Goal: Task Accomplishment & Management: Manage account settings

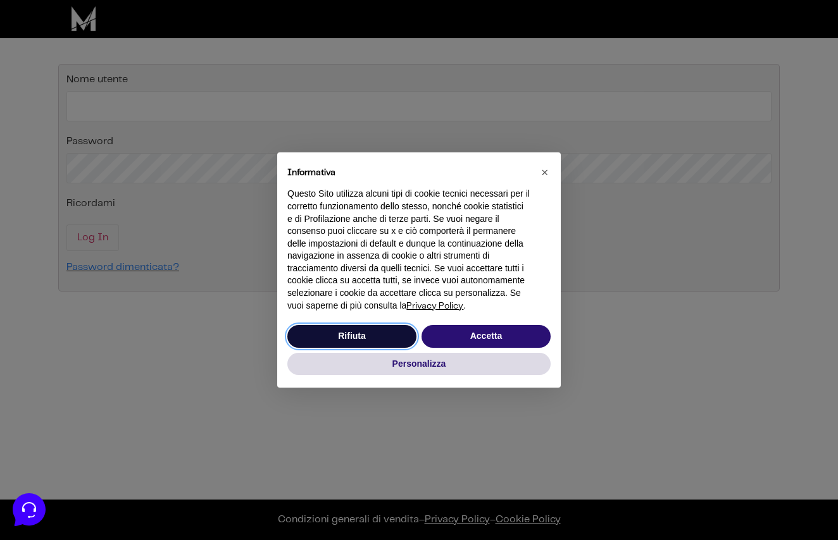
click at [384, 345] on button "Rifiuta" at bounding box center [351, 336] width 129 height 23
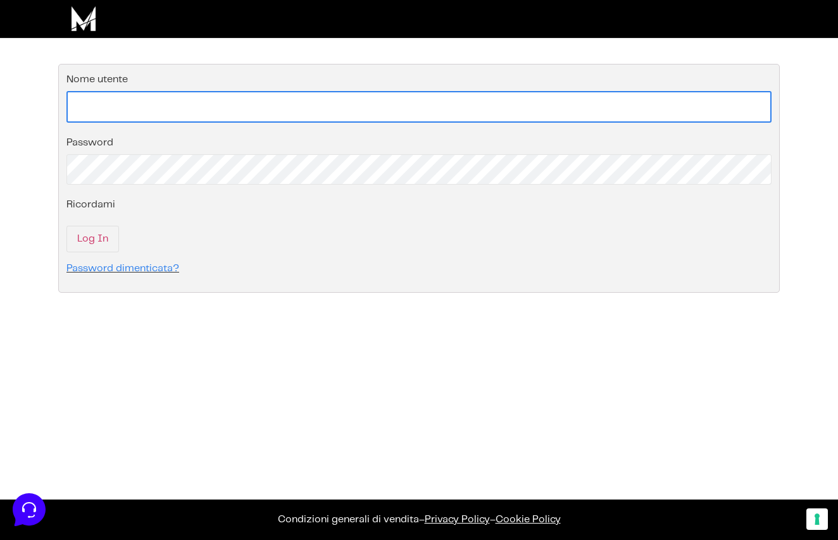
click at [256, 97] on input "Nome utente" at bounding box center [418, 107] width 705 height 32
paste input "[EMAIL_ADDRESS][DOMAIN_NAME]"
type input "[EMAIL_ADDRESS][DOMAIN_NAME]"
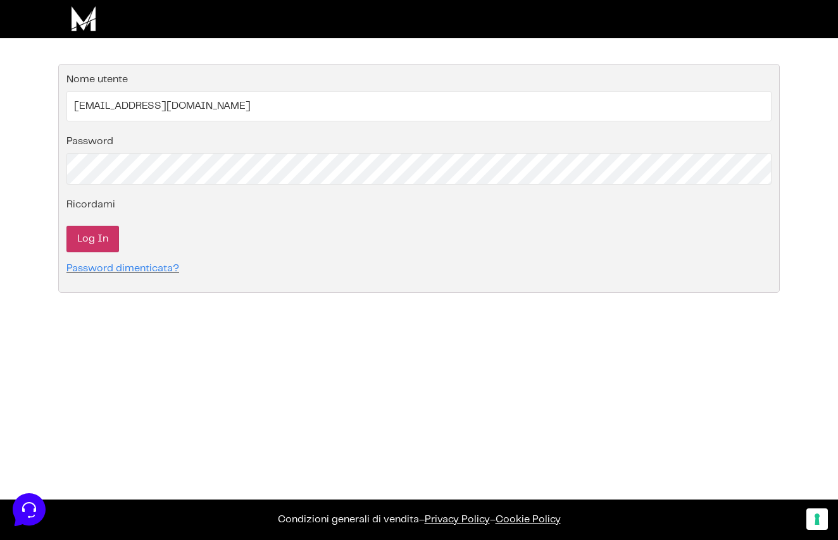
click at [91, 245] on input "Log In" at bounding box center [92, 239] width 53 height 27
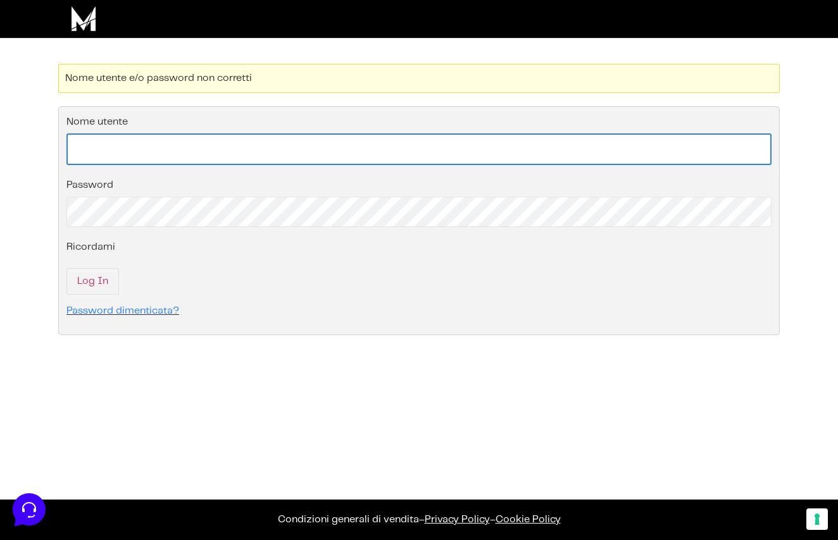
paste input "QG&y2pQAf(&Q8tI1pnKA4^8K"
type input "QG&y2pQAf(&Q8tI1pnKA4^8K"
click at [171, 147] on input "Nome utente" at bounding box center [418, 150] width 705 height 32
type input "Anthea"
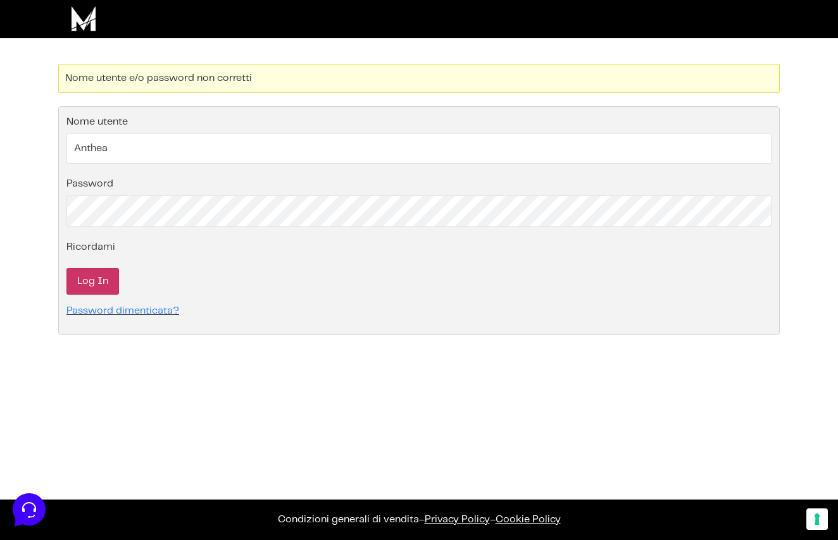
click at [94, 285] on input "Log In" at bounding box center [92, 281] width 53 height 27
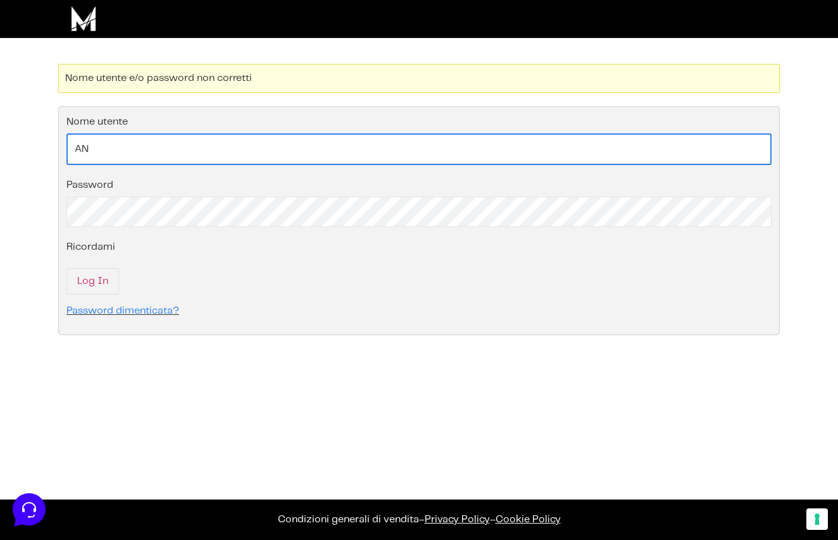
type input "A"
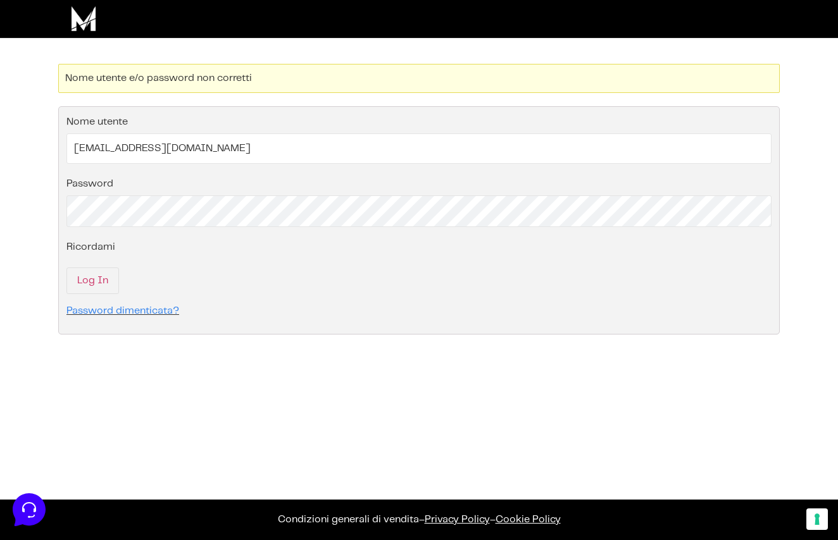
click at [247, 132] on p "Nome utente antheamoranosmm@gmail.co" at bounding box center [418, 137] width 705 height 53
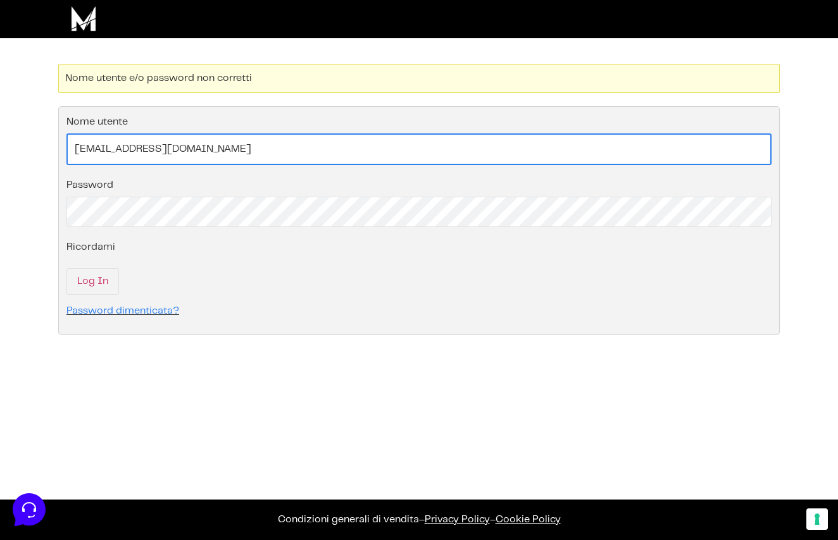
click at [247, 135] on input "[EMAIL_ADDRESS][DOMAIN_NAME]" at bounding box center [418, 150] width 705 height 32
click at [221, 153] on input "antheamoranosmm@gmail.co" at bounding box center [418, 150] width 705 height 32
type input "[EMAIL_ADDRESS][DOMAIN_NAME]"
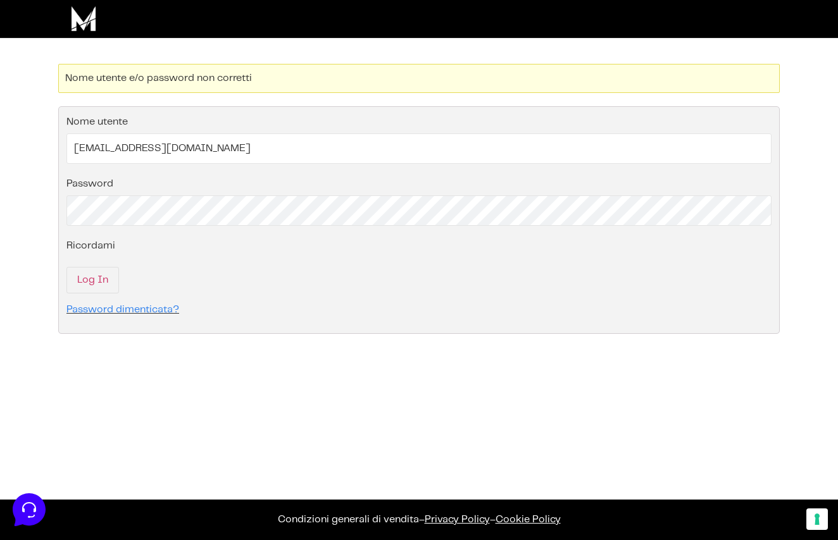
click at [184, 194] on p "Password" at bounding box center [418, 199] width 705 height 53
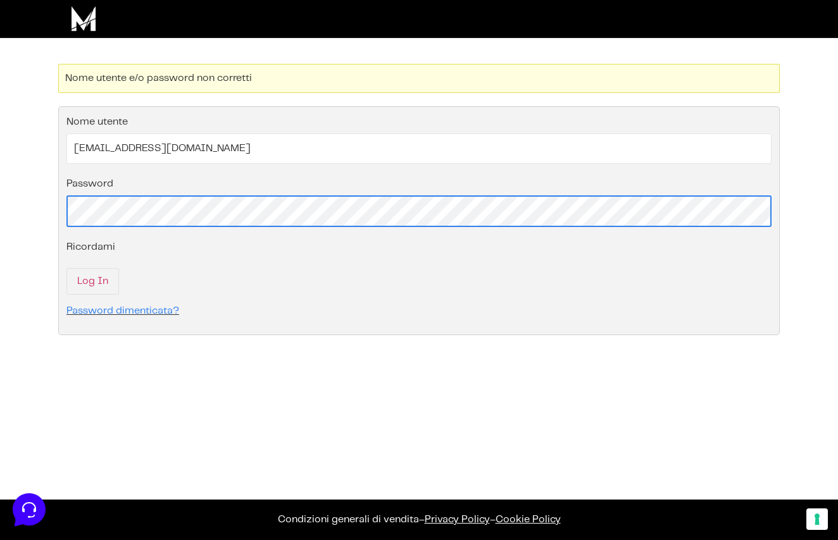
click at [92, 281] on input "Log In" at bounding box center [92, 281] width 53 height 27
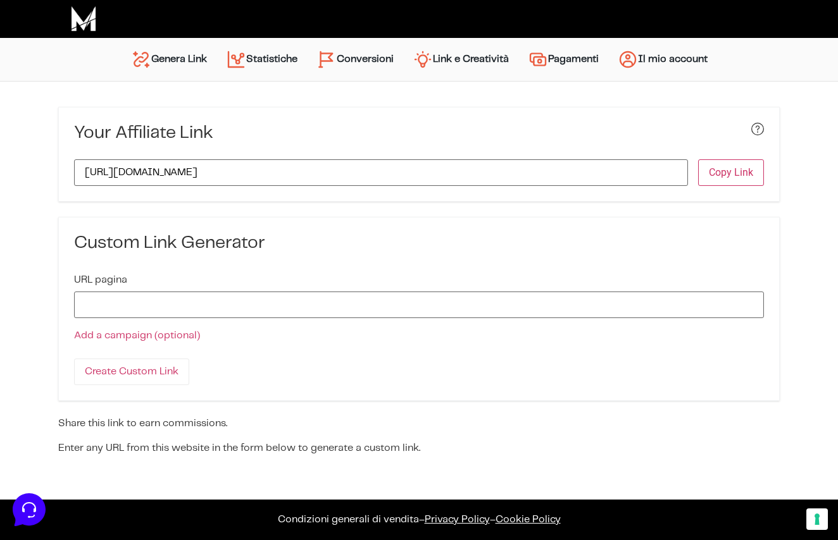
click at [142, 68] on link "Genera Link" at bounding box center [168, 59] width 95 height 30
click at [225, 302] on input "URL pagina" at bounding box center [419, 307] width 690 height 27
click at [550, 70] on link "Pagamenti" at bounding box center [563, 60] width 90 height 32
click at [548, 66] on img "Menu principale" at bounding box center [538, 59] width 20 height 20
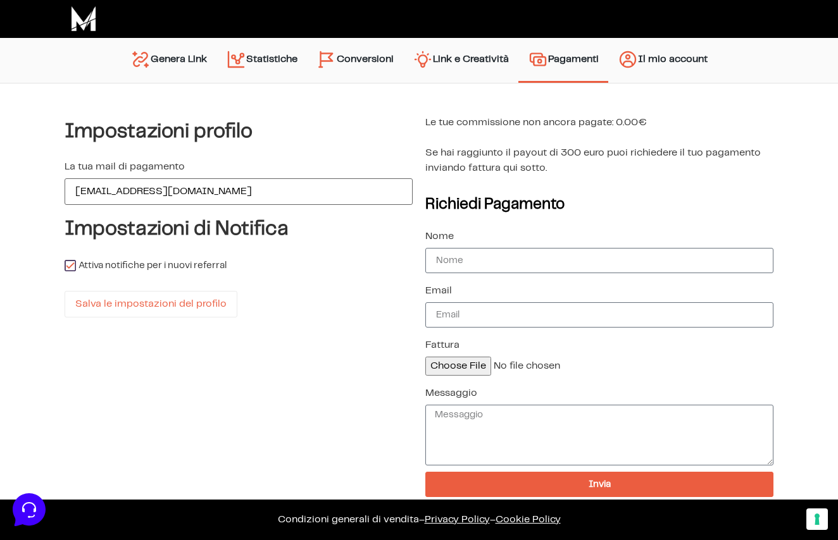
click at [695, 75] on link "Il mio account" at bounding box center [662, 60] width 109 height 32
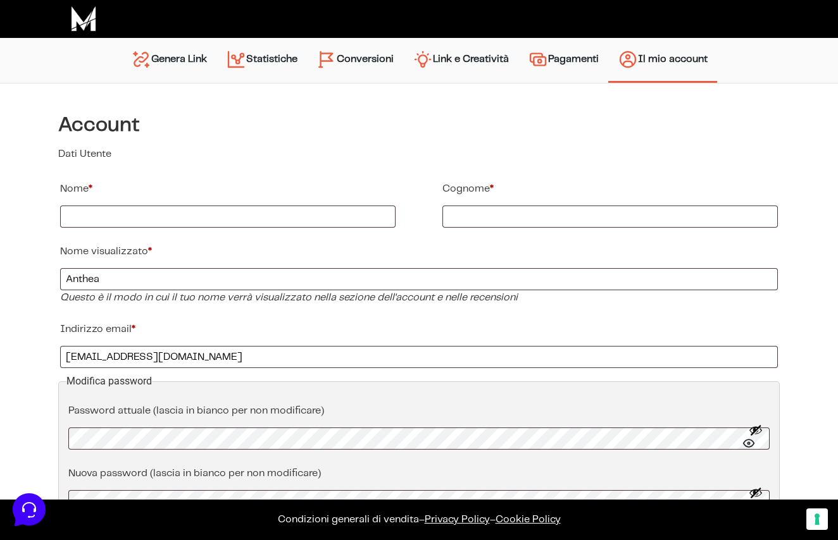
click at [159, 48] on link "Genera Link" at bounding box center [168, 60] width 95 height 32
click at [125, 41] on li "Genera Link" at bounding box center [168, 60] width 95 height 45
